Goal: Task Accomplishment & Management: Manage account settings

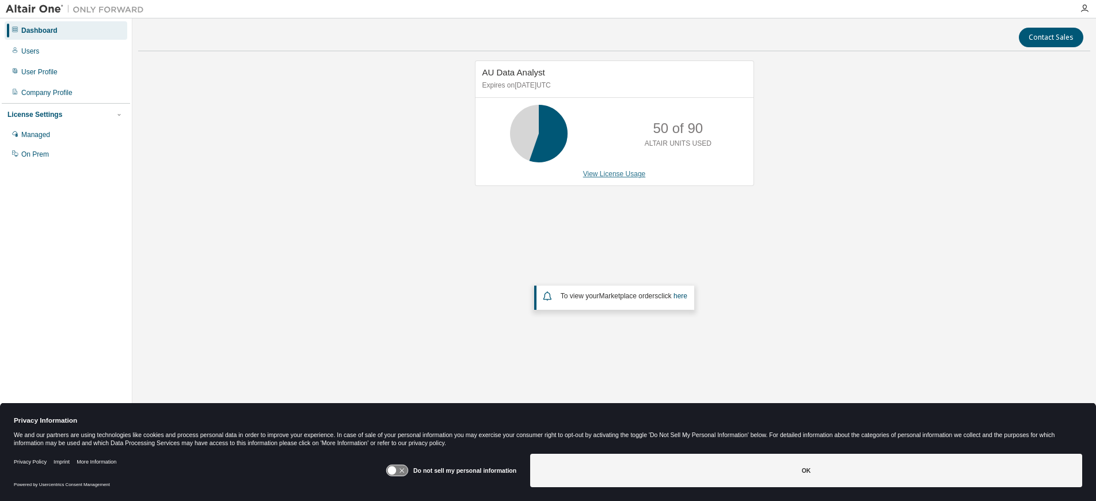
click at [605, 177] on link "View License Usage" at bounding box center [614, 174] width 63 height 8
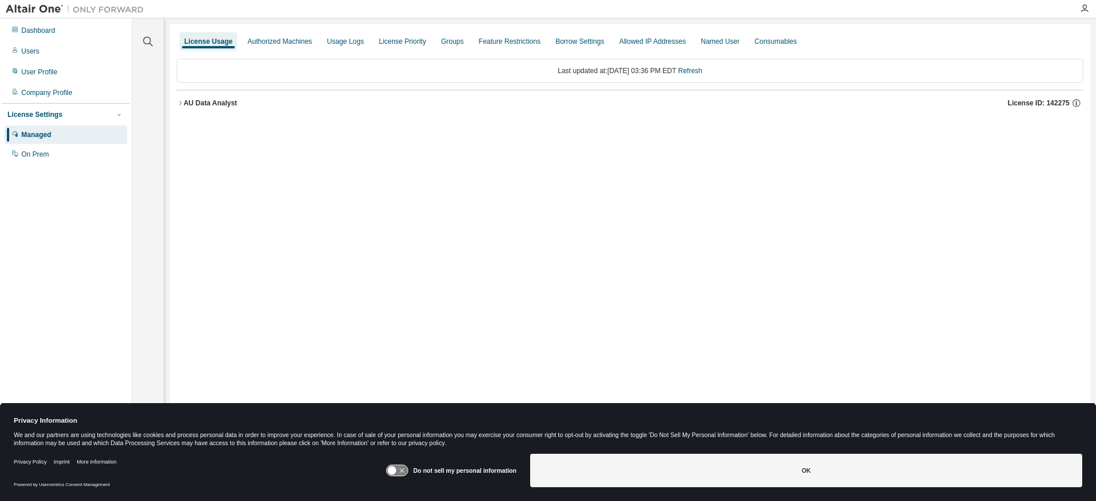
click at [182, 101] on icon "button" at bounding box center [180, 103] width 7 height 7
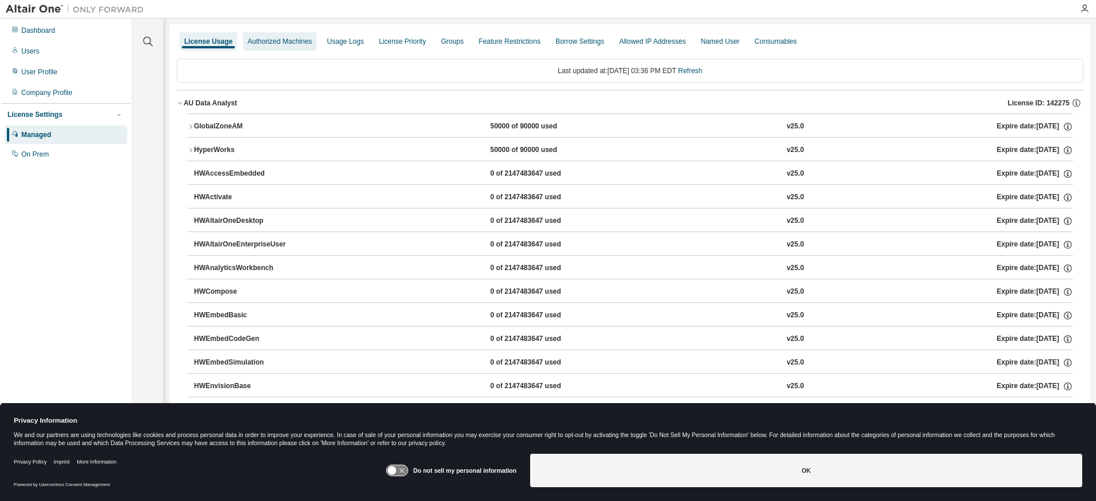
click at [293, 43] on div "Authorized Machines" at bounding box center [280, 41] width 64 height 9
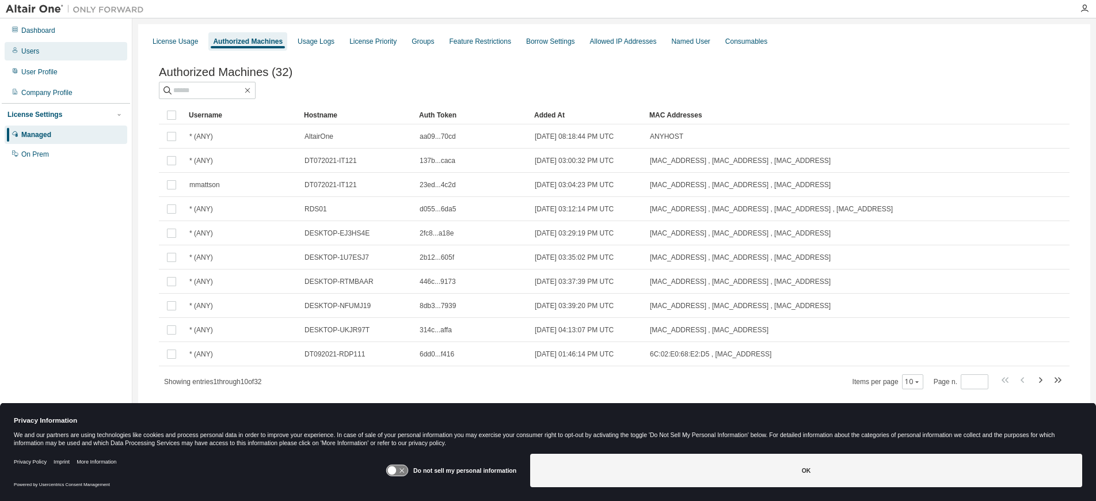
click at [47, 54] on div "Users" at bounding box center [66, 51] width 123 height 18
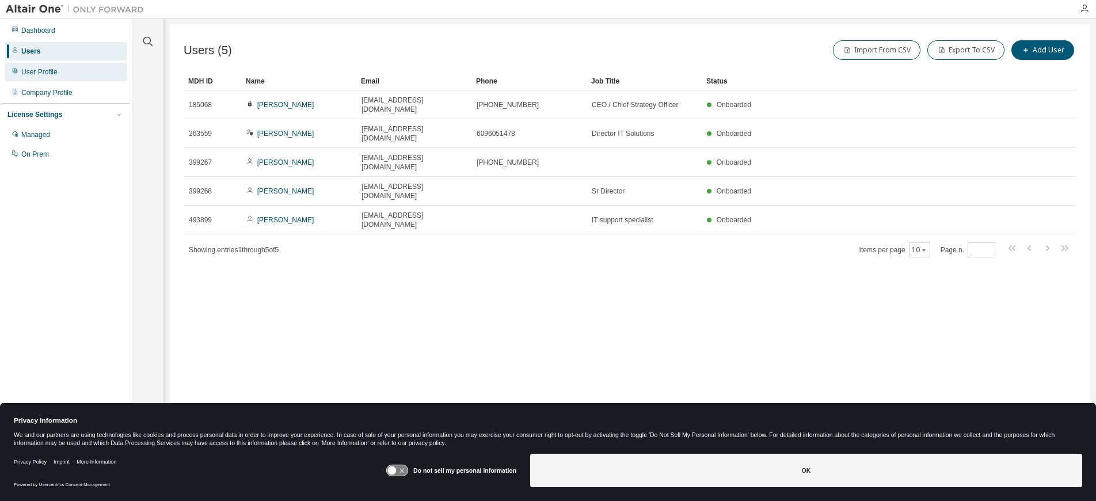
click at [44, 71] on div "User Profile" at bounding box center [39, 71] width 36 height 9
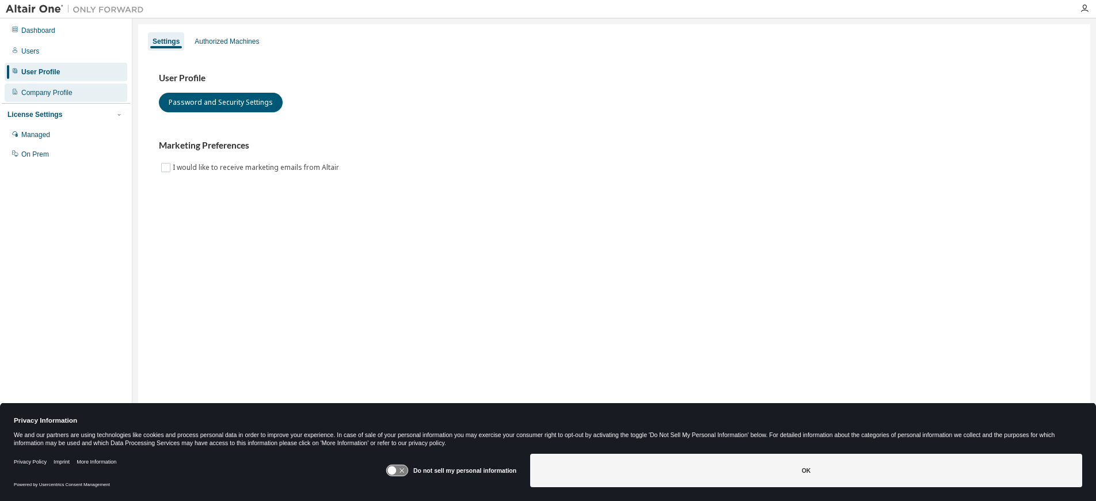
click at [44, 94] on div "Company Profile" at bounding box center [46, 92] width 51 height 9
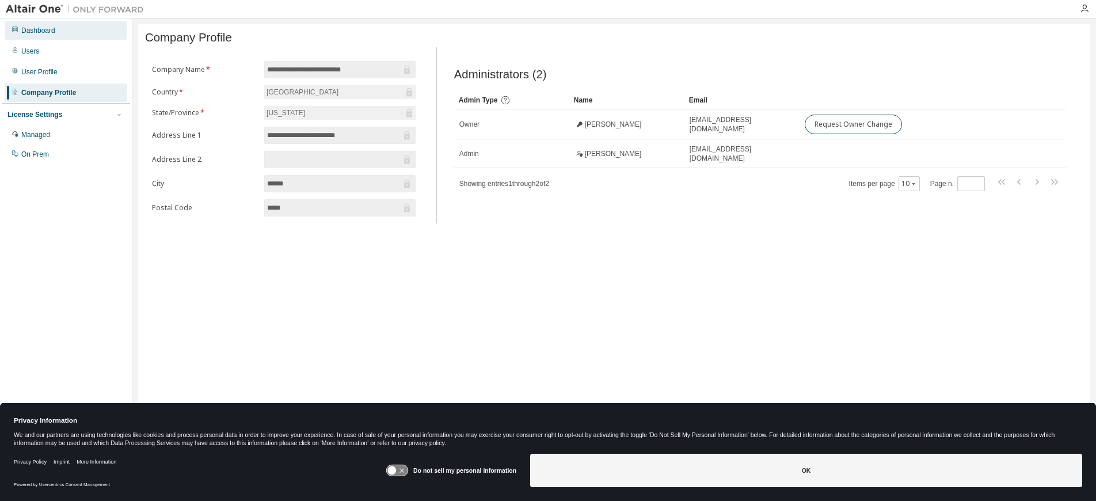
click at [43, 29] on div "Dashboard" at bounding box center [38, 30] width 34 height 9
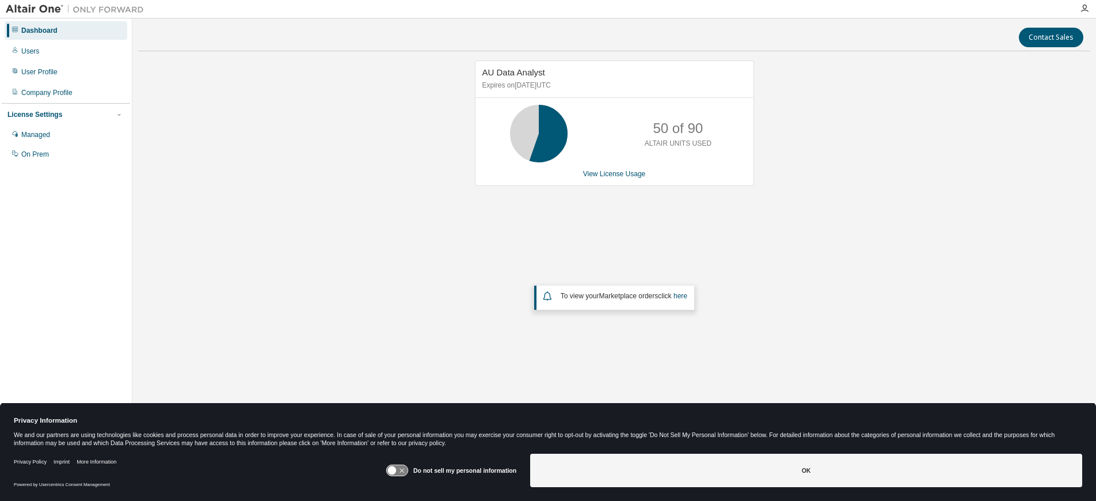
click at [541, 140] on icon at bounding box center [539, 133] width 29 height 29
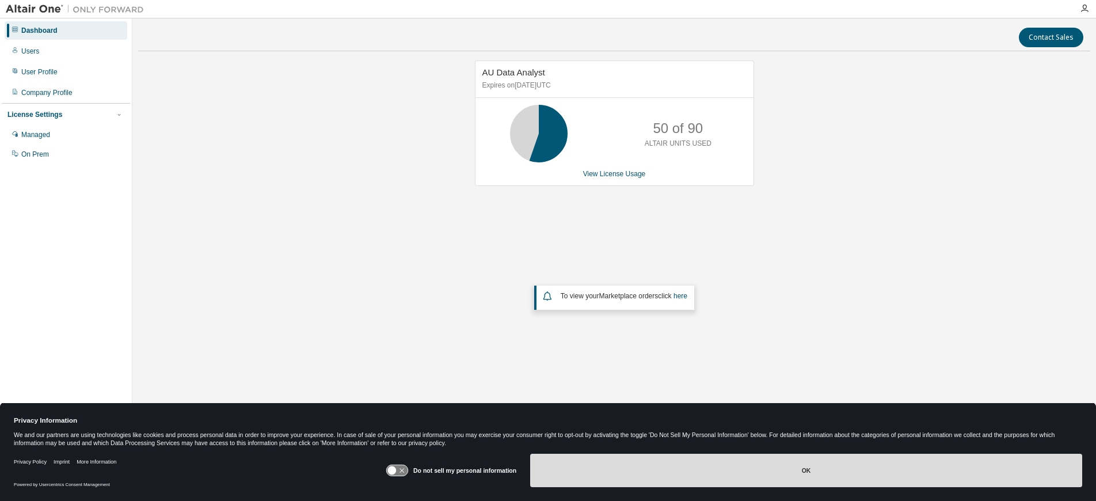
click at [735, 468] on button "OK" at bounding box center [806, 470] width 552 height 33
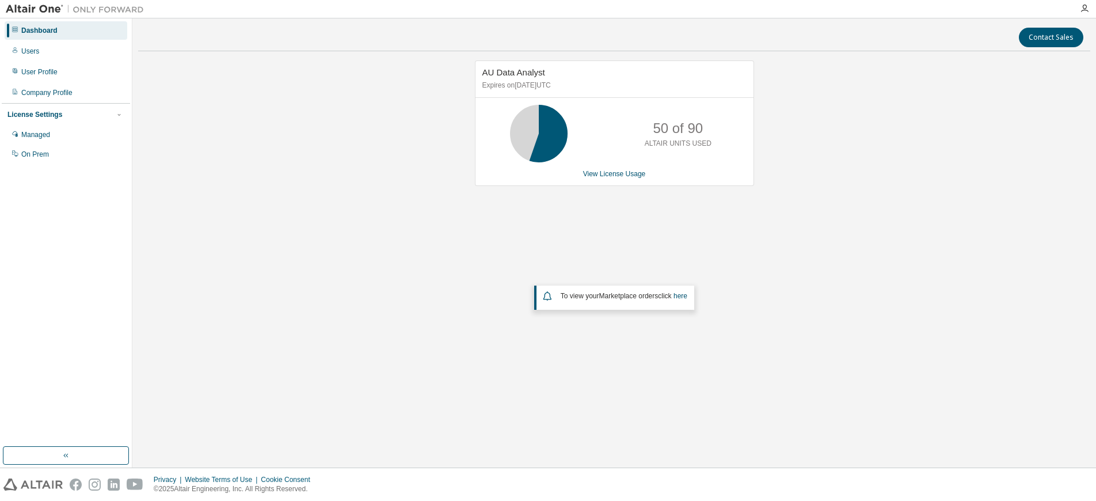
click at [64, 455] on icon "button" at bounding box center [66, 455] width 9 height 9
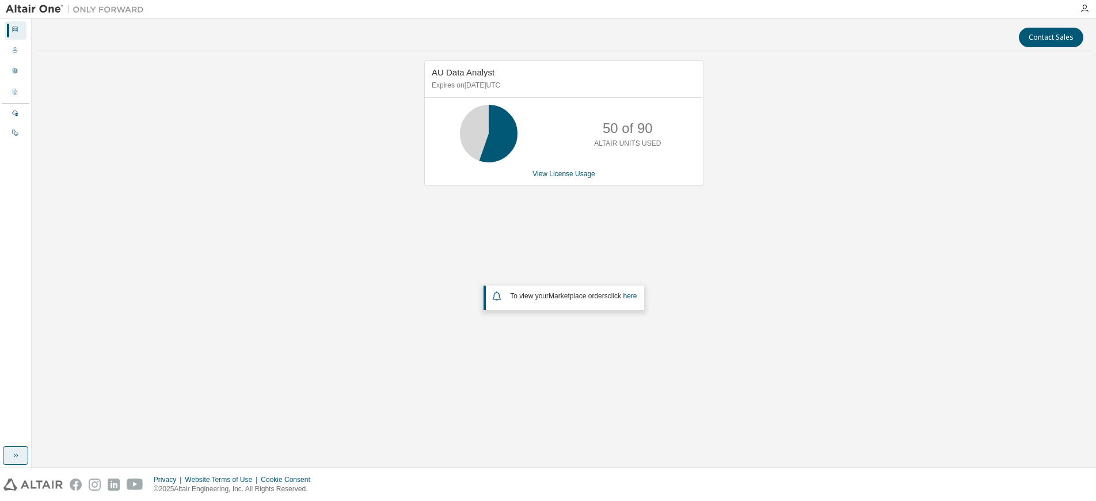
click at [17, 457] on icon "button" at bounding box center [15, 455] width 9 height 9
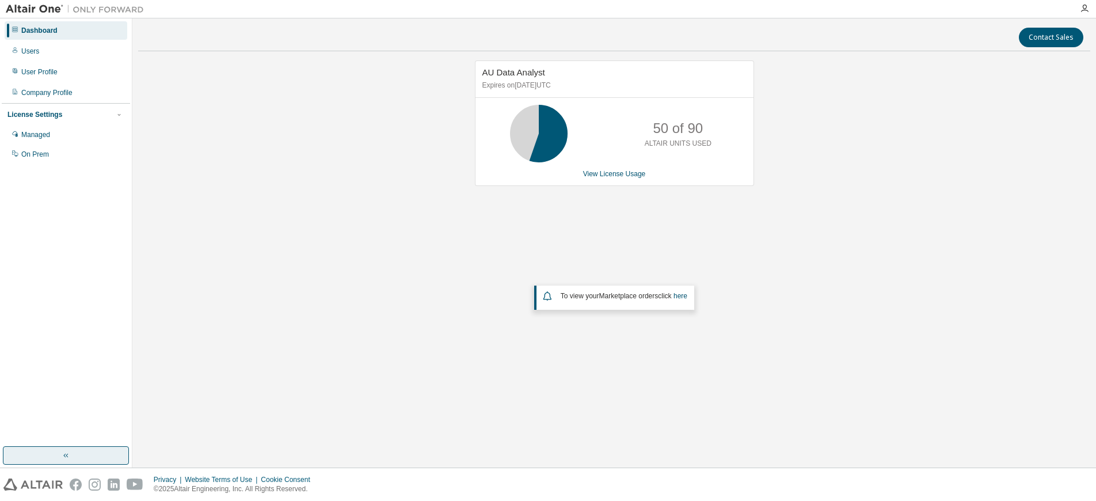
click at [51, 10] on img at bounding box center [78, 9] width 144 height 12
click at [40, 31] on div "Dashboard" at bounding box center [39, 30] width 36 height 9
click at [678, 136] on p "50 of 90" at bounding box center [678, 129] width 50 height 20
click at [41, 134] on div "Managed" at bounding box center [35, 134] width 29 height 9
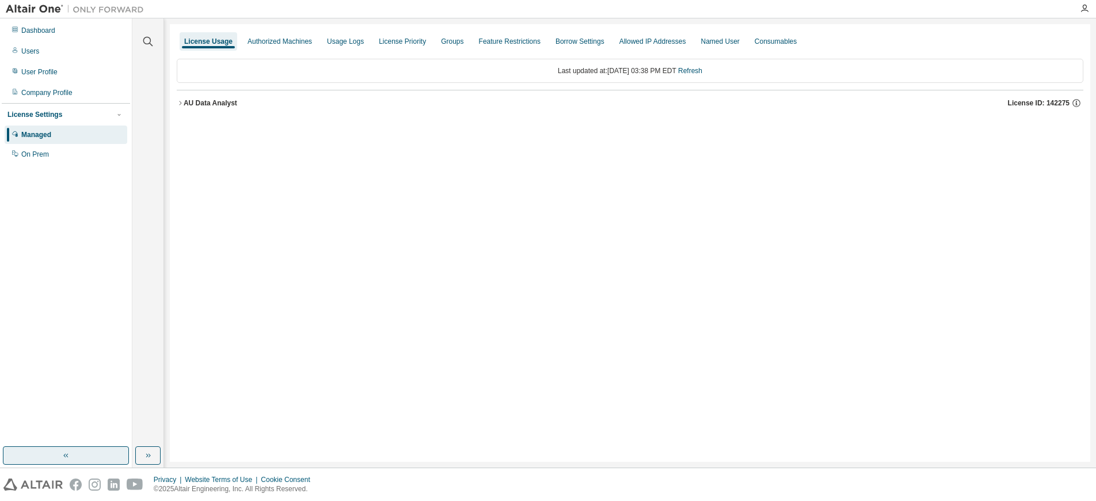
click at [183, 101] on icon "button" at bounding box center [180, 103] width 7 height 7
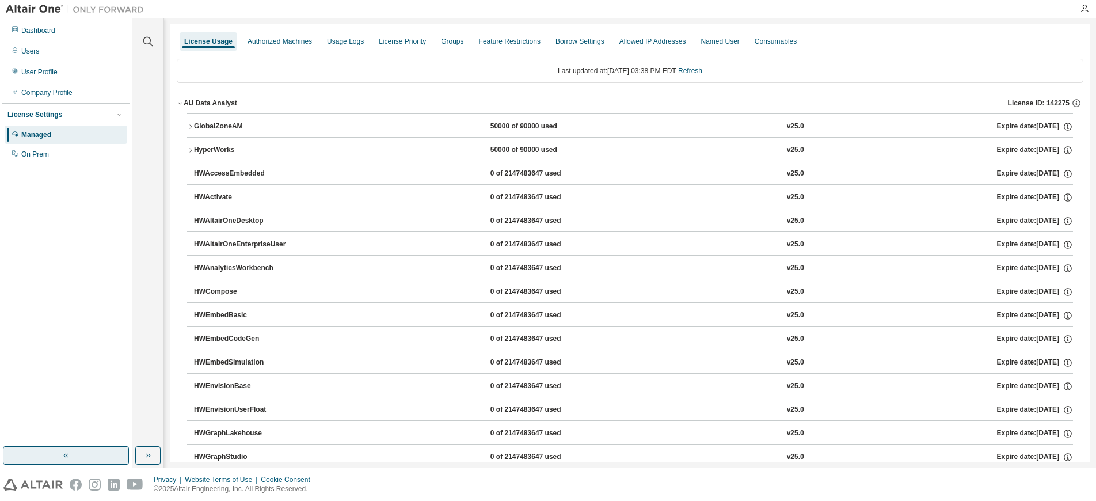
click at [1038, 127] on div "Expire date: 2026-04-30" at bounding box center [1035, 127] width 76 height 10
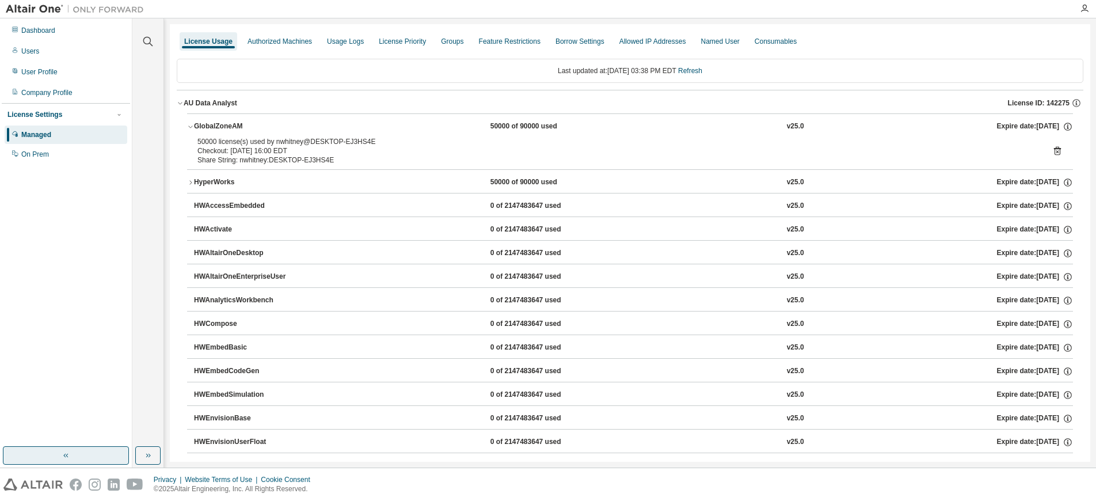
click at [1024, 185] on div "Expire date: 2026-04-30" at bounding box center [1035, 182] width 76 height 10
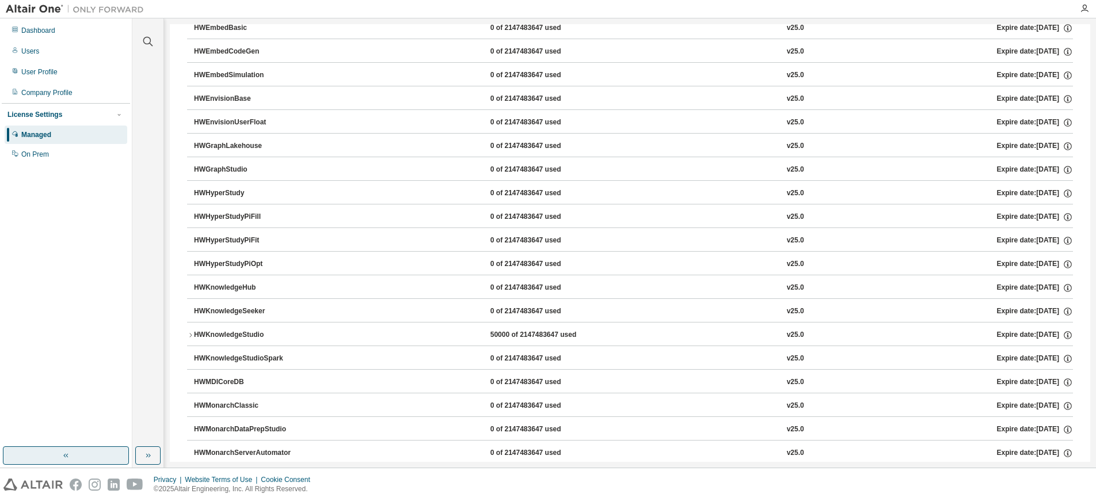
scroll to position [403, 0]
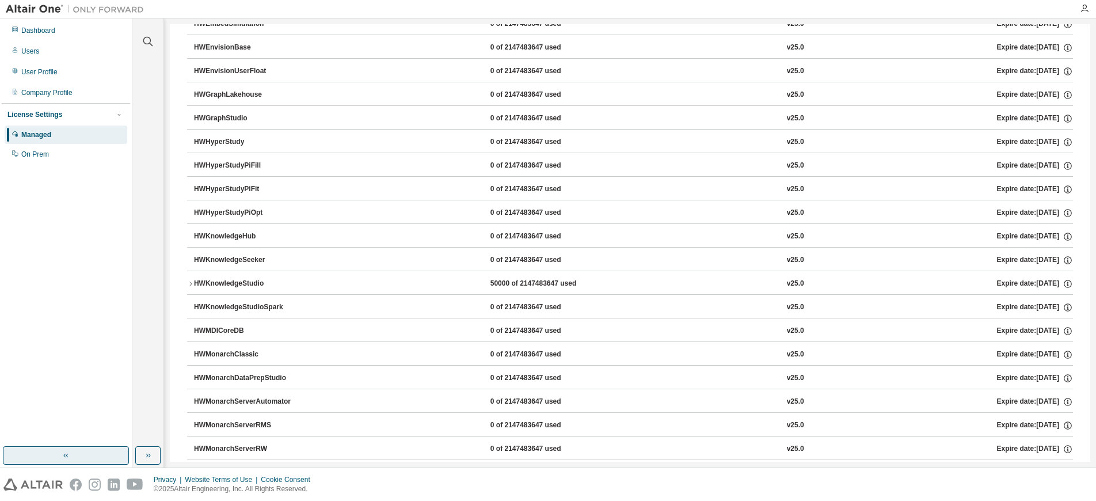
click at [192, 283] on icon "button" at bounding box center [190, 283] width 7 height 7
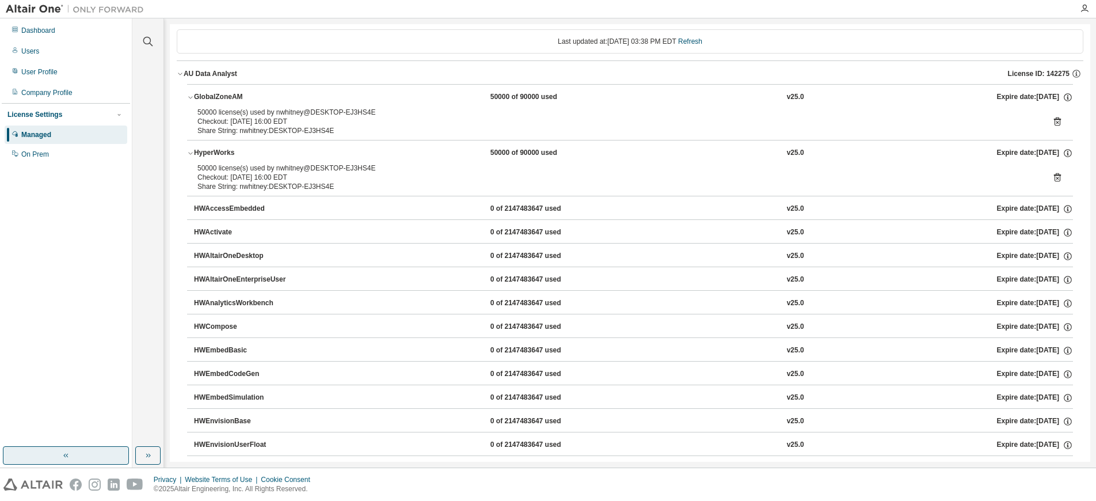
scroll to position [0, 0]
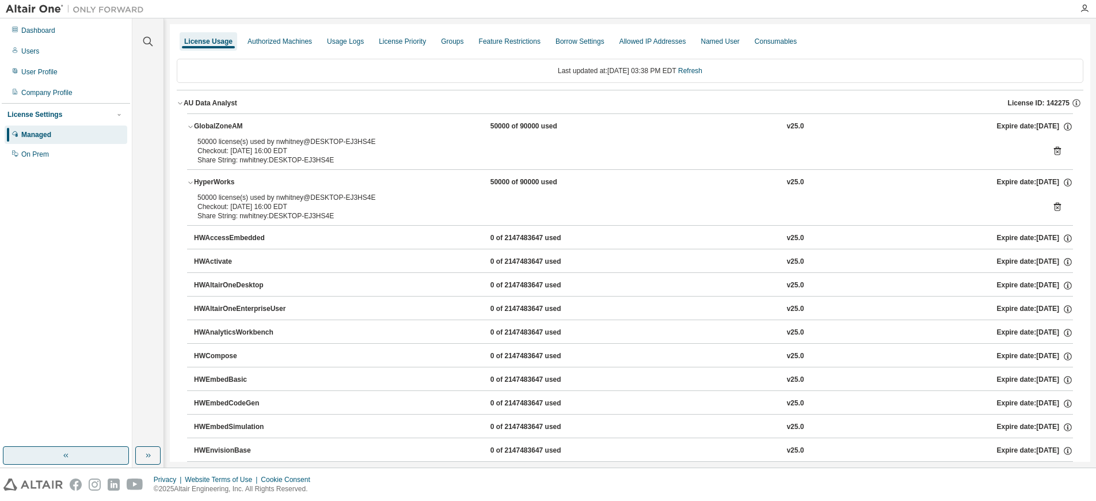
click at [183, 103] on icon "button" at bounding box center [180, 103] width 7 height 7
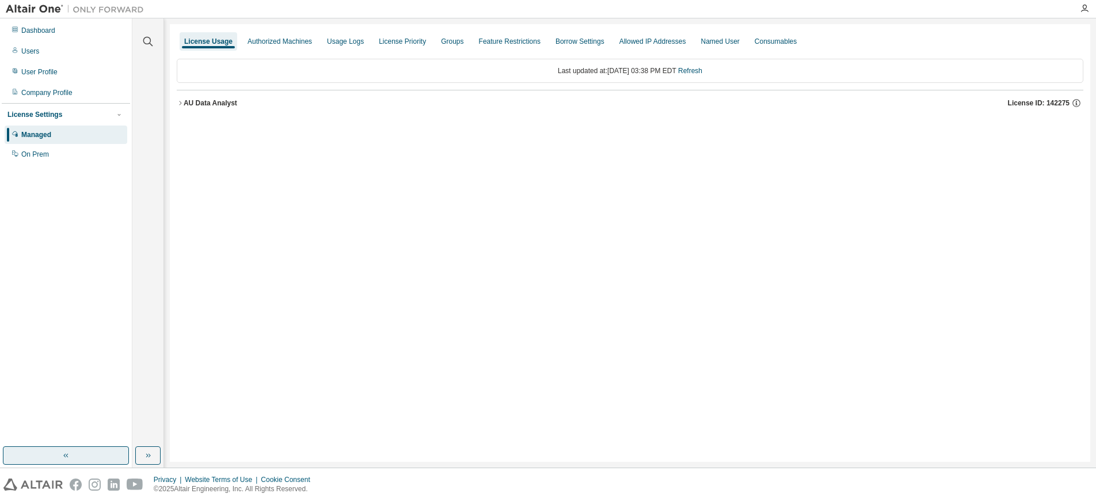
click at [182, 105] on icon "button" at bounding box center [180, 103] width 7 height 7
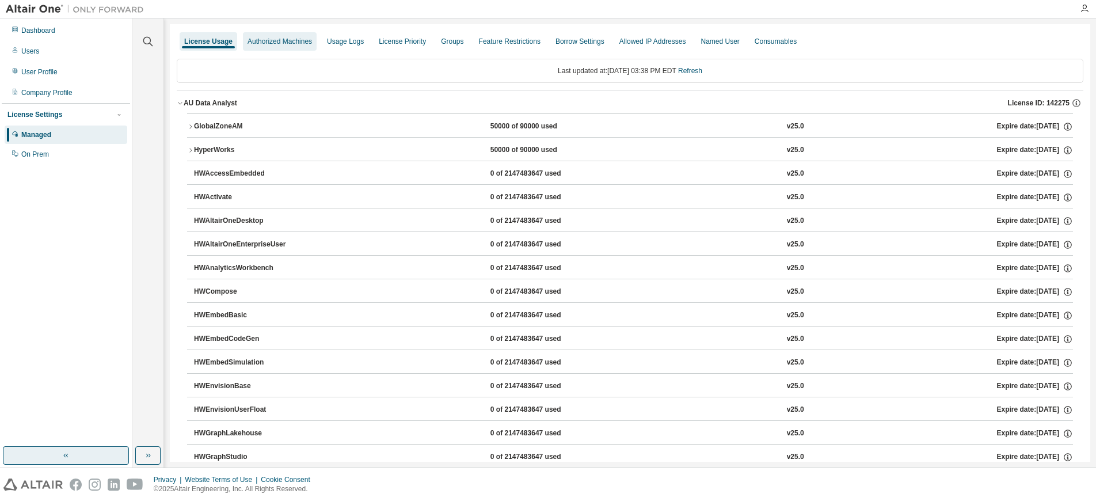
click at [289, 42] on div "Authorized Machines" at bounding box center [280, 41] width 64 height 9
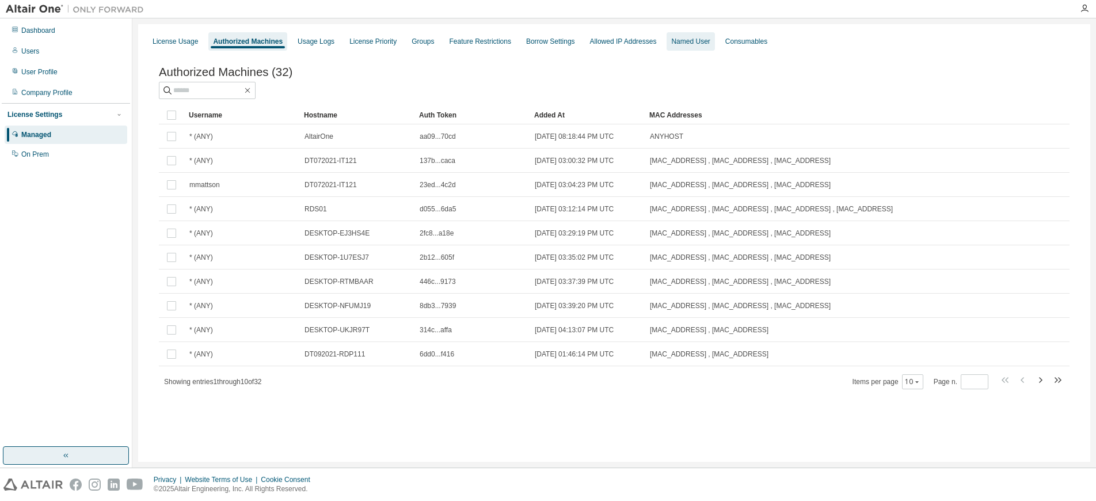
click at [699, 45] on div "Named User" at bounding box center [690, 41] width 39 height 9
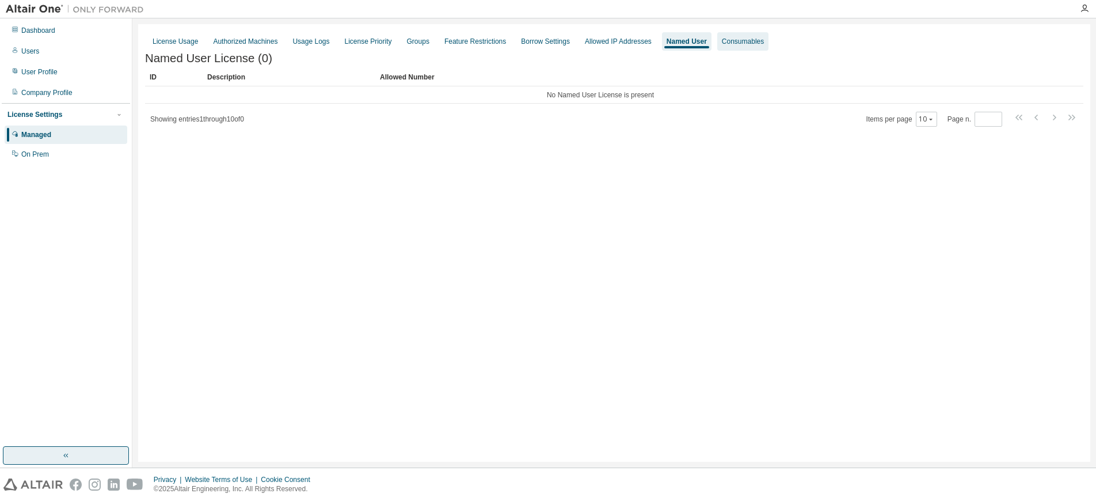
click at [764, 45] on div "Consumables" at bounding box center [743, 41] width 42 height 9
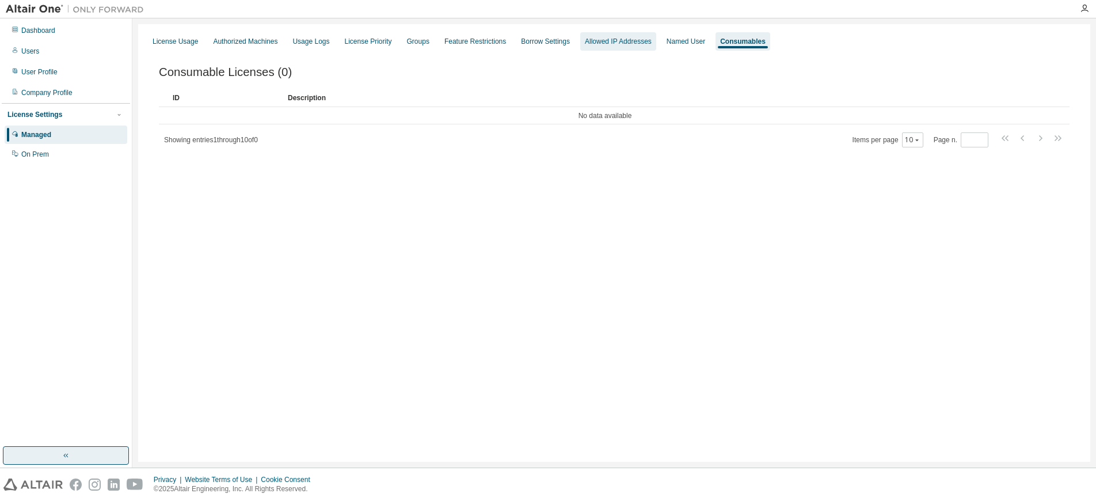
click at [637, 43] on div "Allowed IP Addresses" at bounding box center [618, 41] width 67 height 9
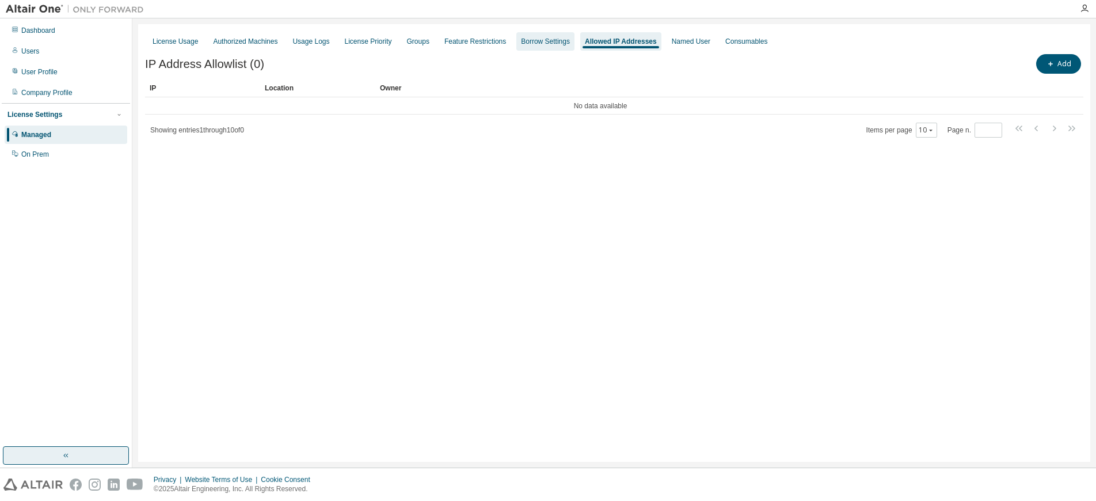
click at [545, 43] on div "Borrow Settings" at bounding box center [545, 41] width 49 height 9
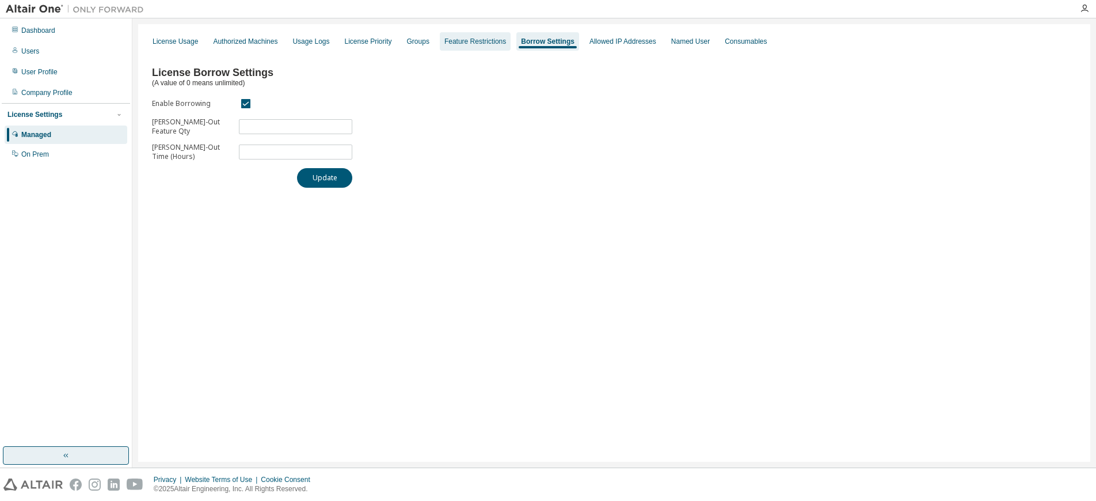
click at [487, 41] on div "Feature Restrictions" at bounding box center [476, 41] width 62 height 9
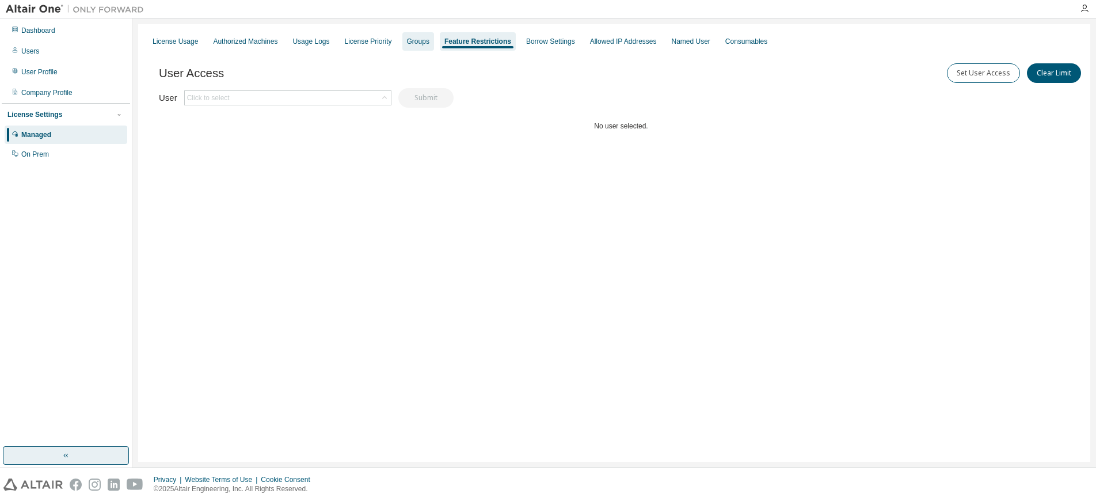
click at [421, 42] on div "Groups" at bounding box center [418, 41] width 22 height 9
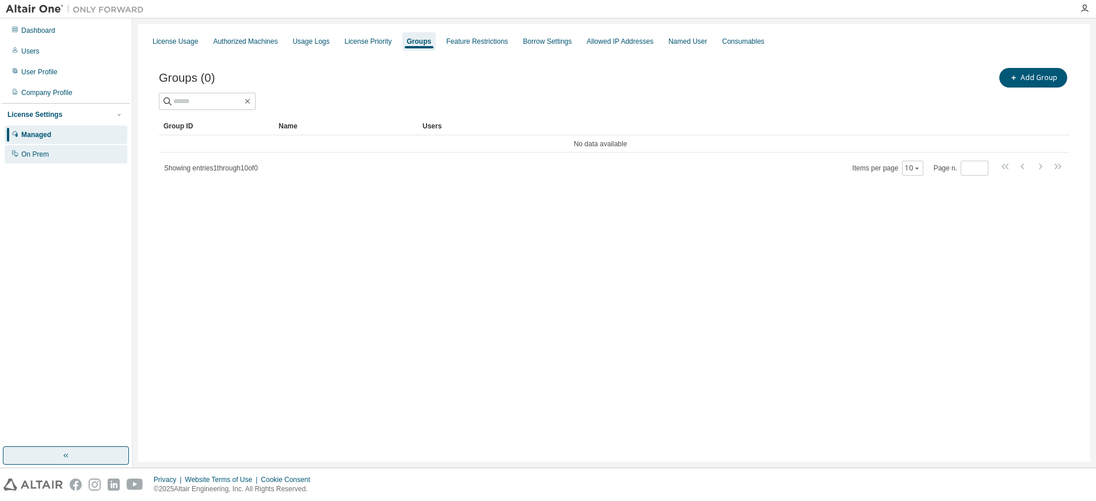
click at [31, 157] on div "On Prem" at bounding box center [35, 154] width 28 height 9
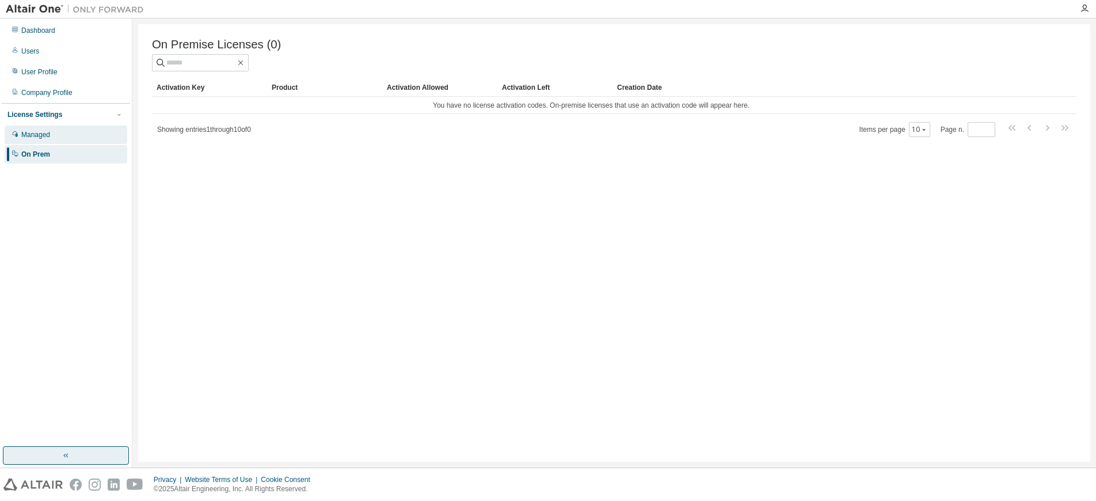
click at [62, 132] on div "Managed" at bounding box center [66, 135] width 123 height 18
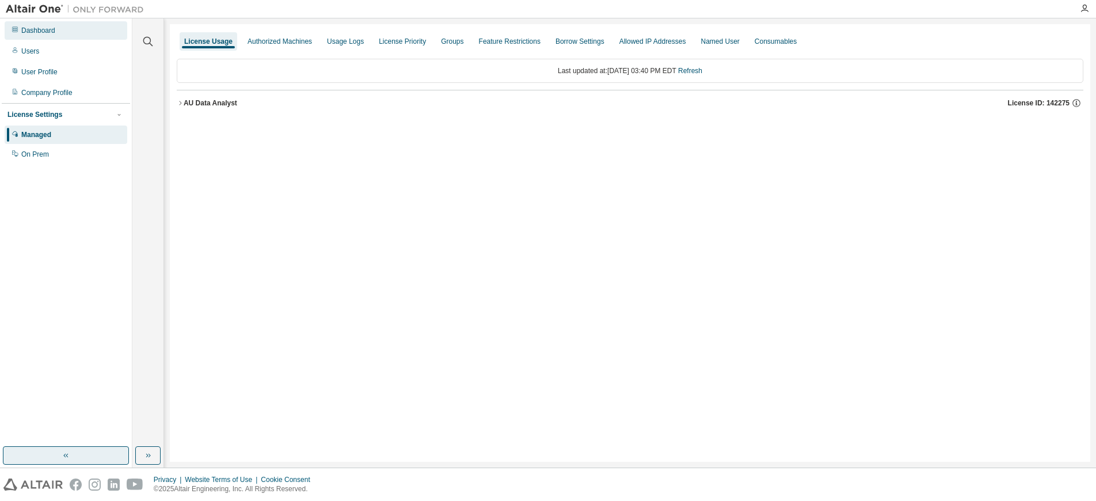
click at [66, 32] on div "Dashboard" at bounding box center [66, 30] width 123 height 18
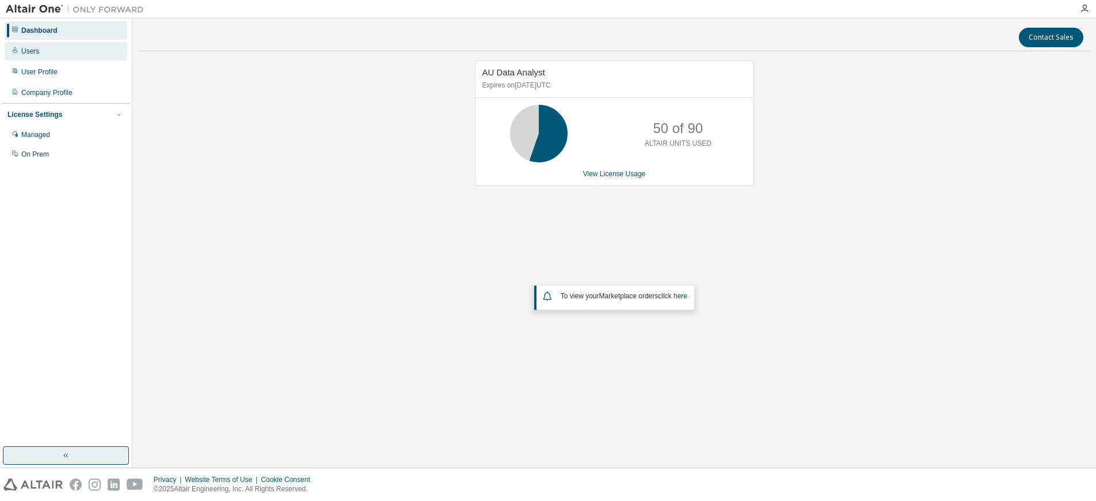
click at [56, 55] on div "Users" at bounding box center [66, 51] width 123 height 18
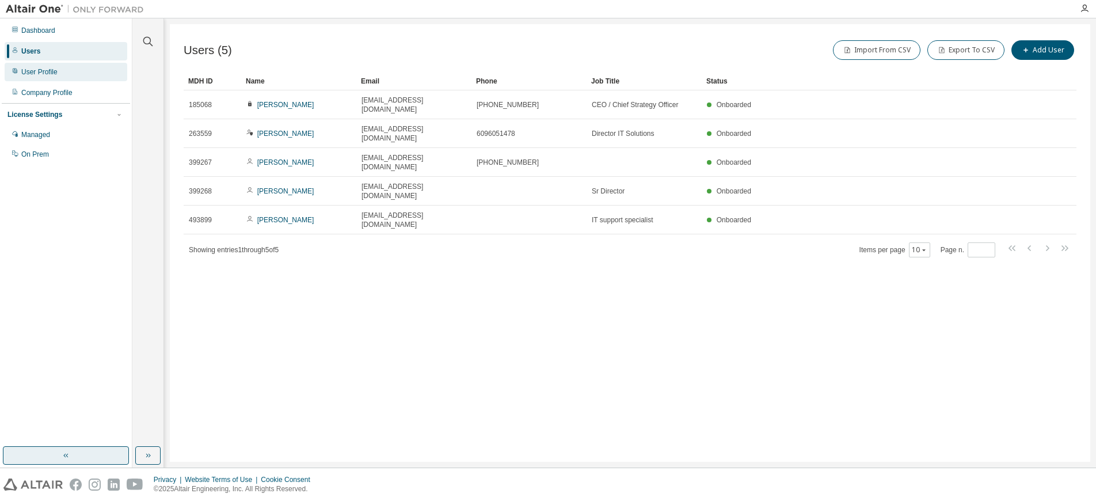
click at [52, 71] on div "User Profile" at bounding box center [39, 71] width 36 height 9
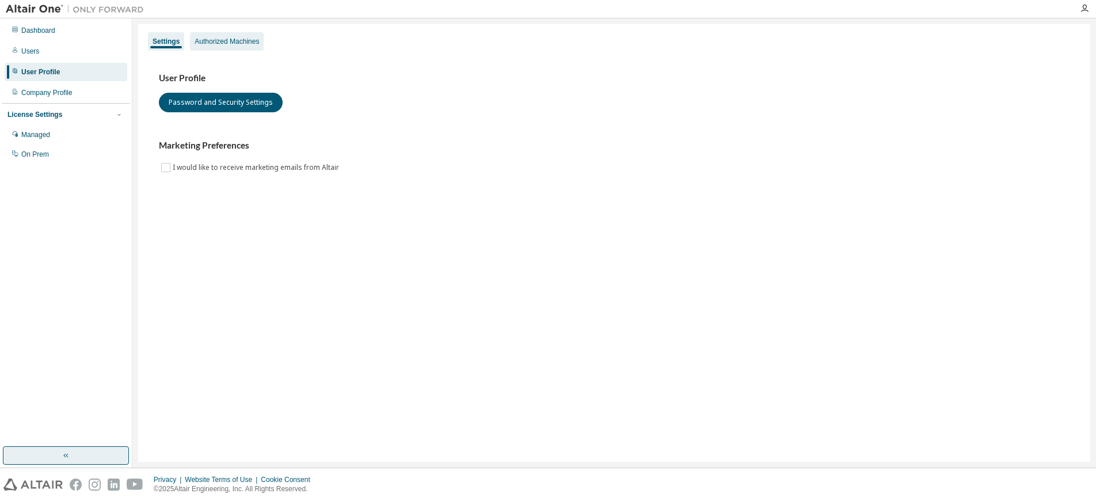
click at [210, 39] on div "Authorized Machines" at bounding box center [227, 41] width 64 height 9
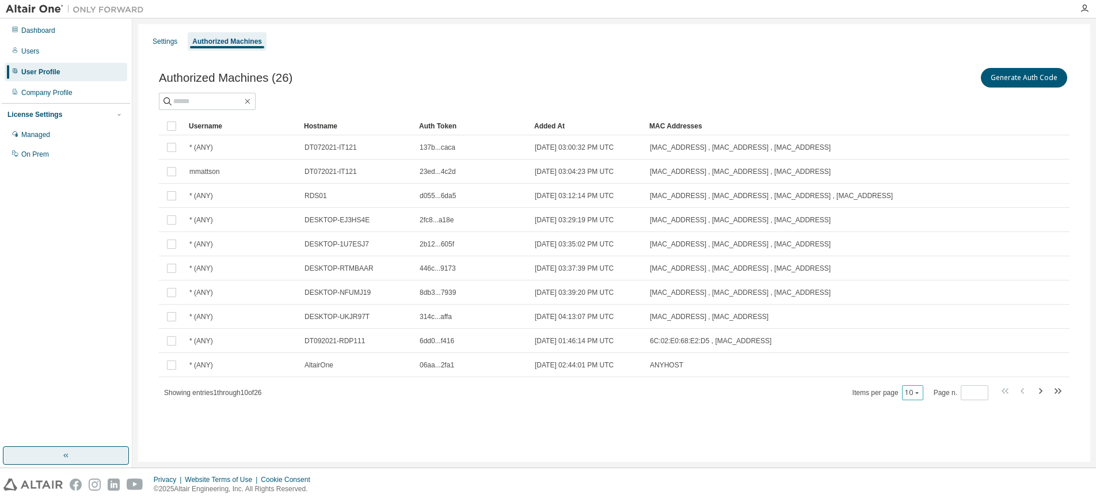
click at [919, 394] on icon "button" at bounding box center [917, 392] width 7 height 7
click at [924, 449] on div "50" at bounding box center [948, 450] width 92 height 14
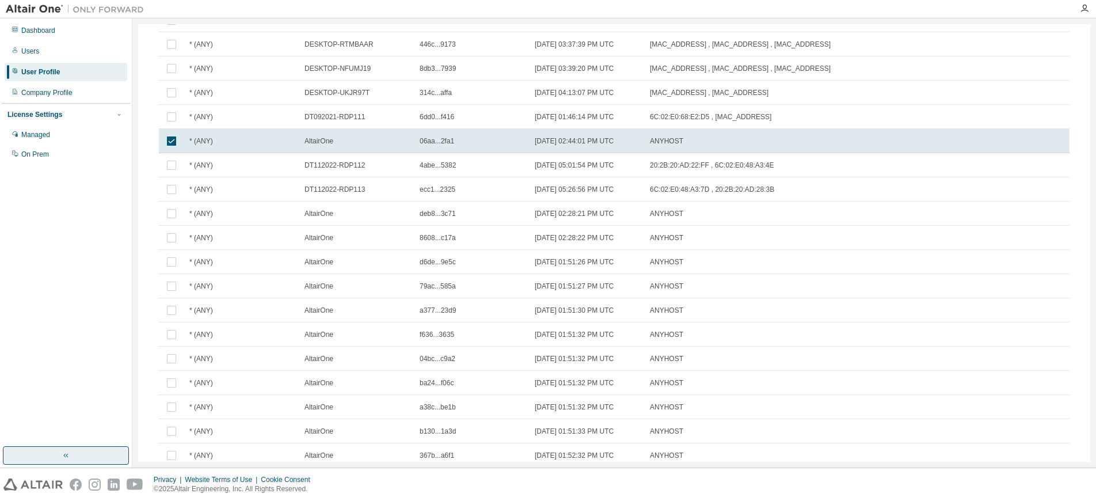
scroll to position [230, 0]
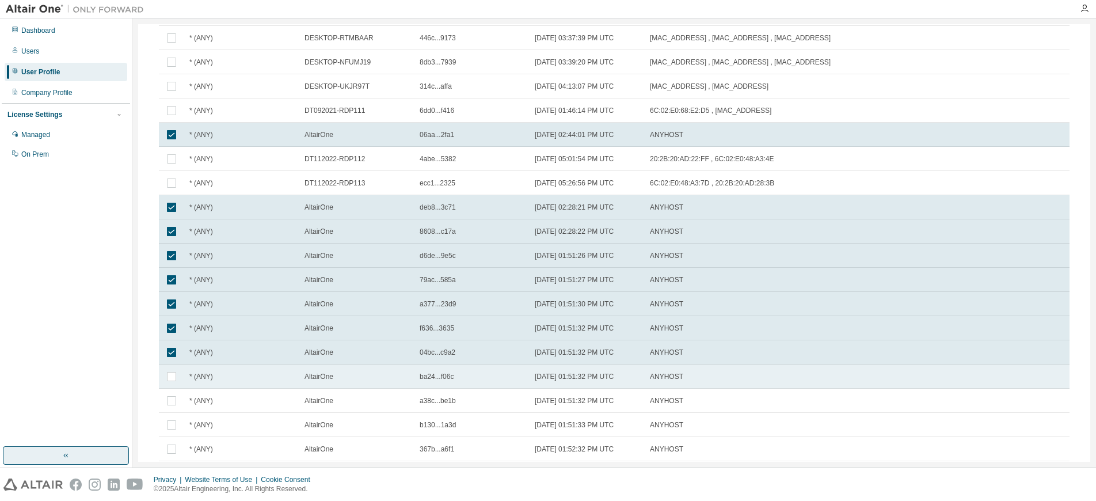
click at [169, 384] on td at bounding box center [171, 377] width 25 height 24
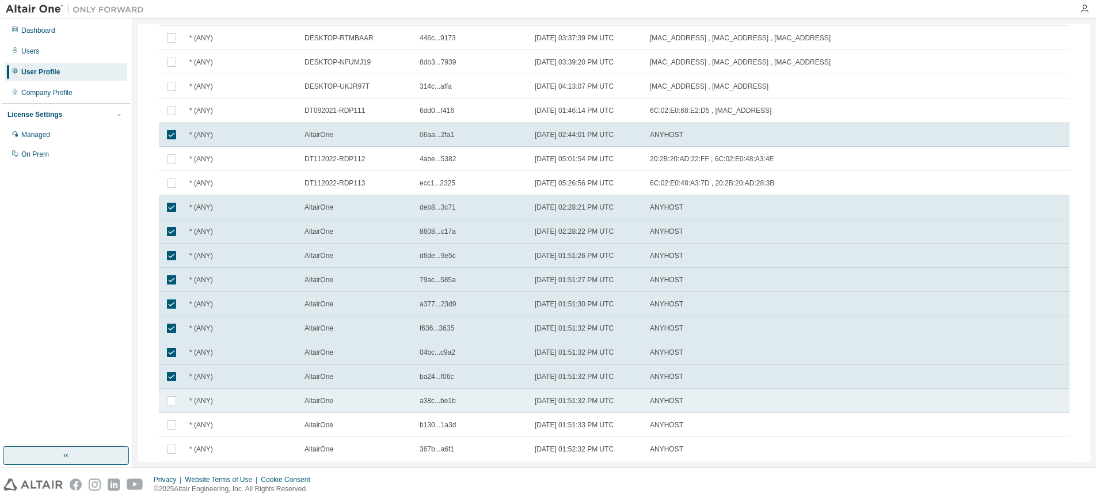
click at [169, 410] on td at bounding box center [171, 401] width 25 height 24
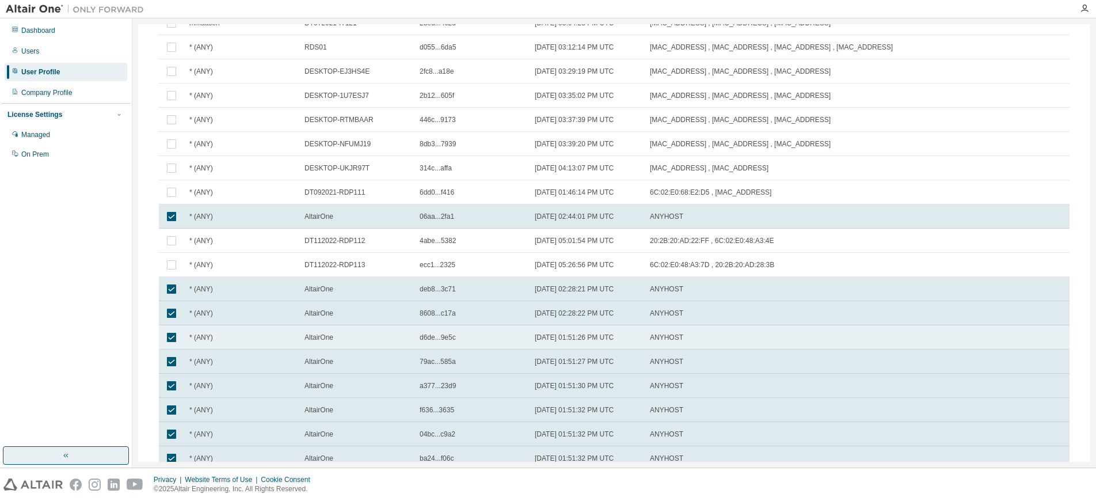
scroll to position [17, 0]
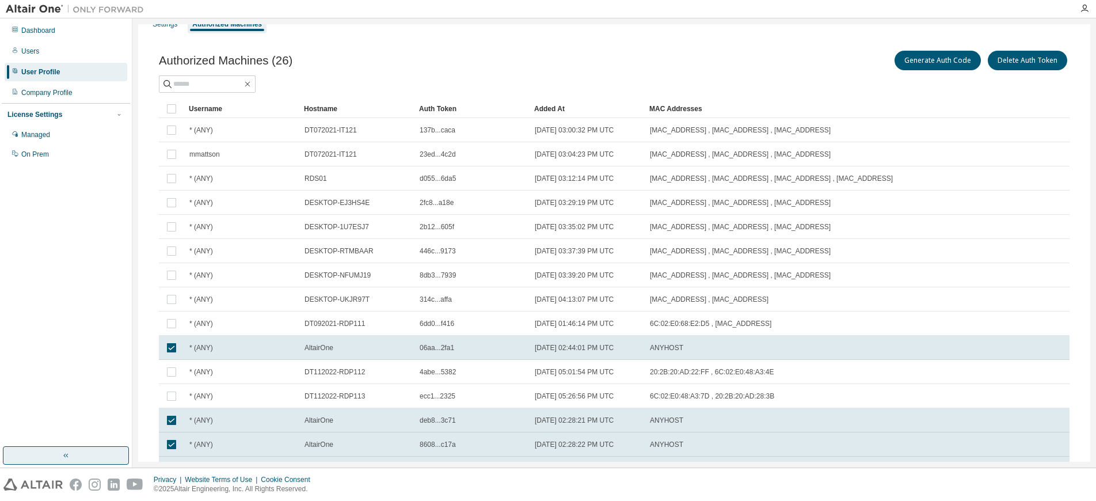
click at [548, 109] on div "Added At" at bounding box center [587, 109] width 106 height 18
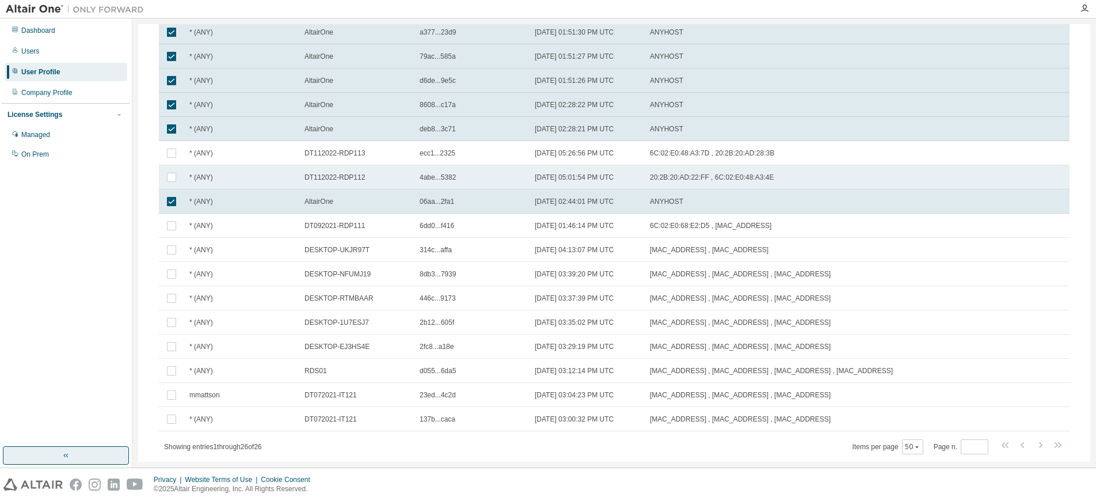
scroll to position [363, 0]
